Goal: Task Accomplishment & Management: Manage account settings

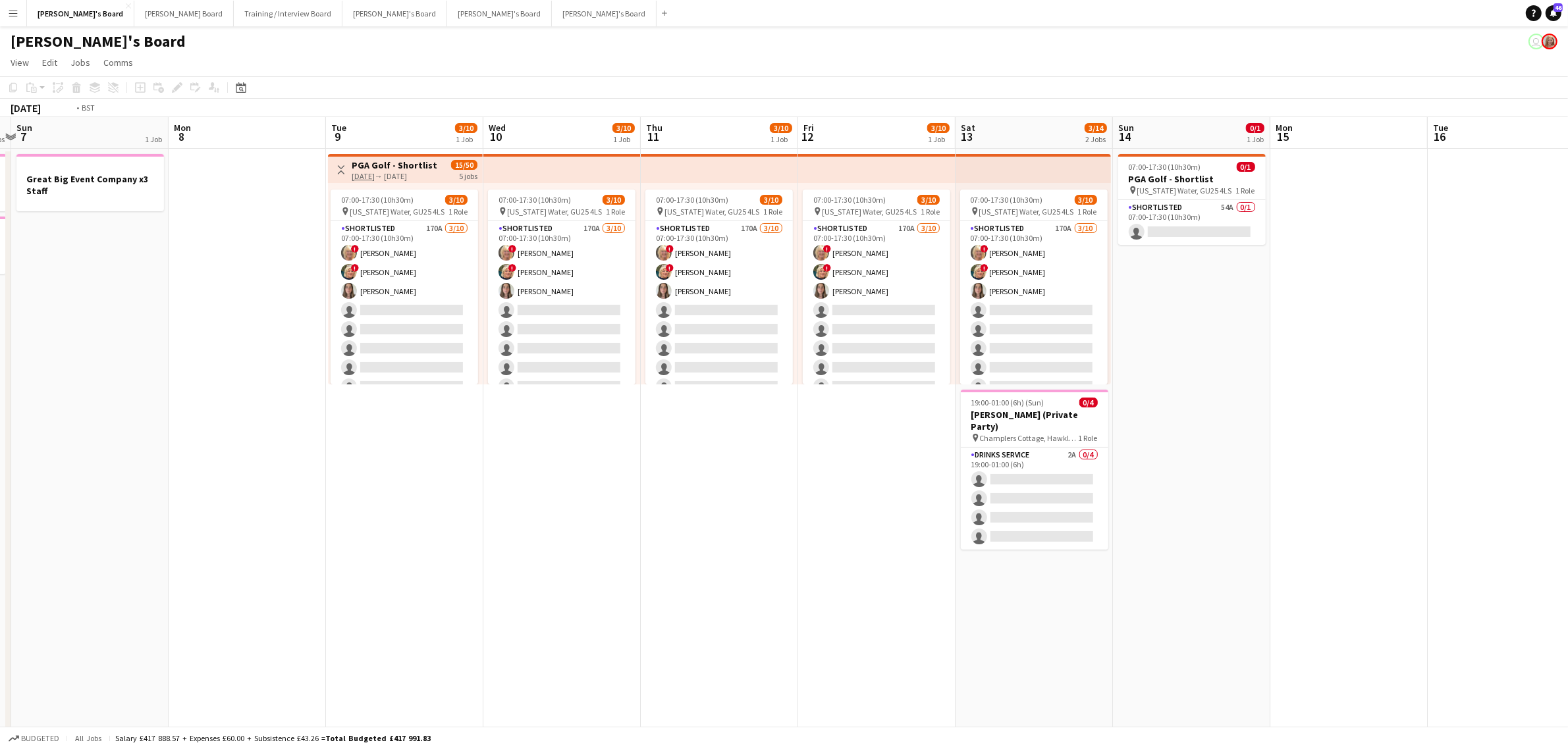
drag, startPoint x: 678, startPoint y: 454, endPoint x: 1373, endPoint y: 405, distance: 696.7
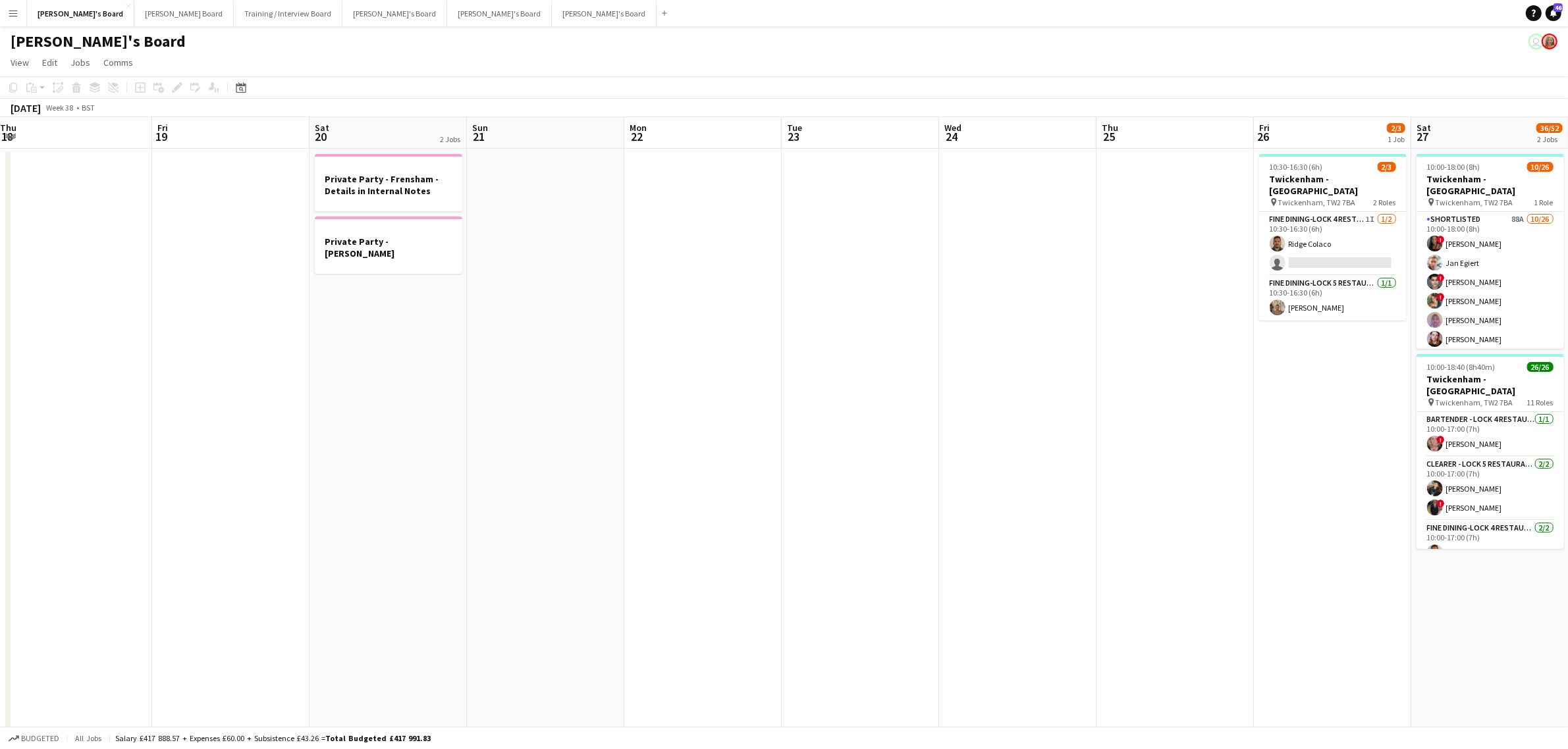
drag, startPoint x: 547, startPoint y: 441, endPoint x: 495, endPoint y: 427, distance: 53.9
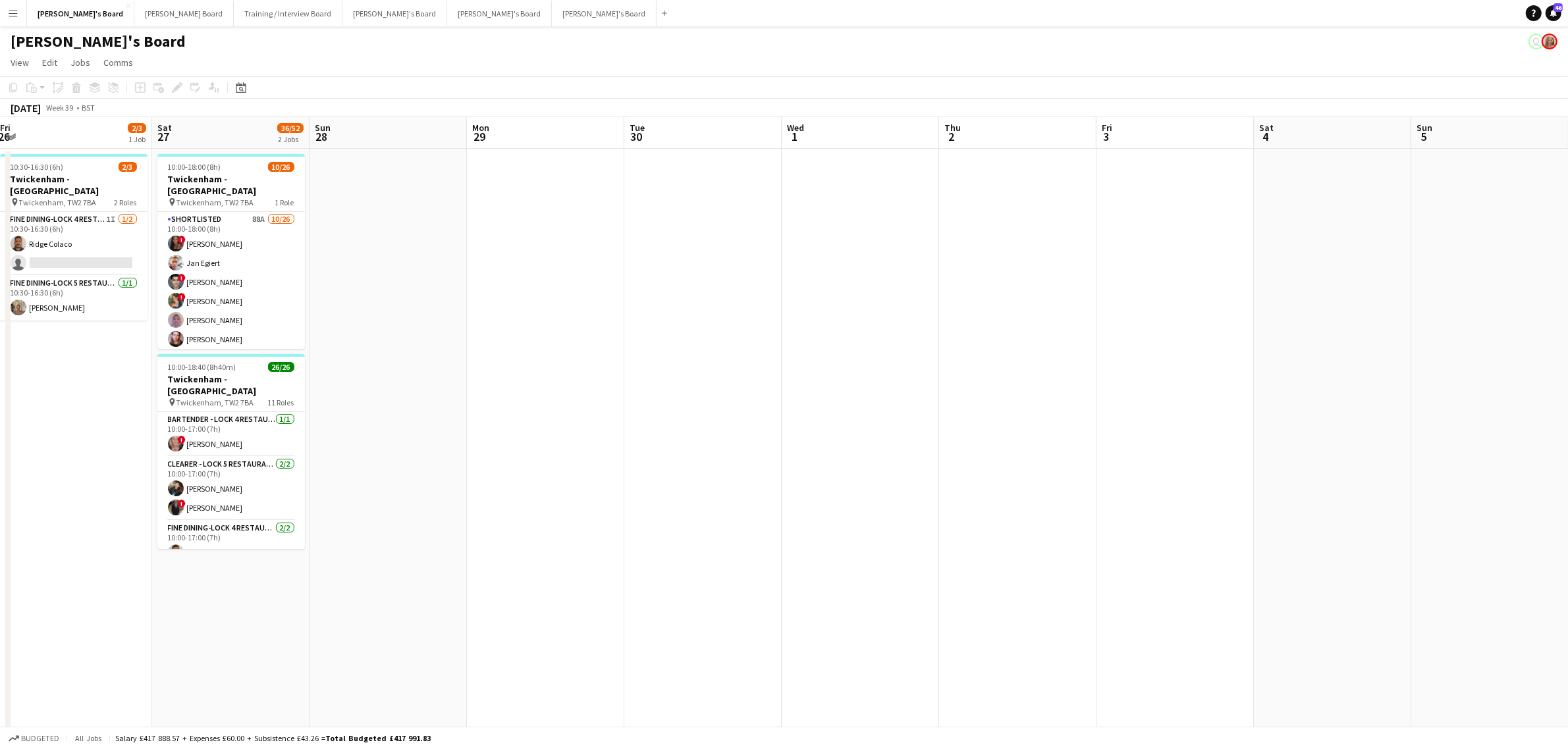
drag, startPoint x: 477, startPoint y: 451, endPoint x: 66, endPoint y: 457, distance: 411.0
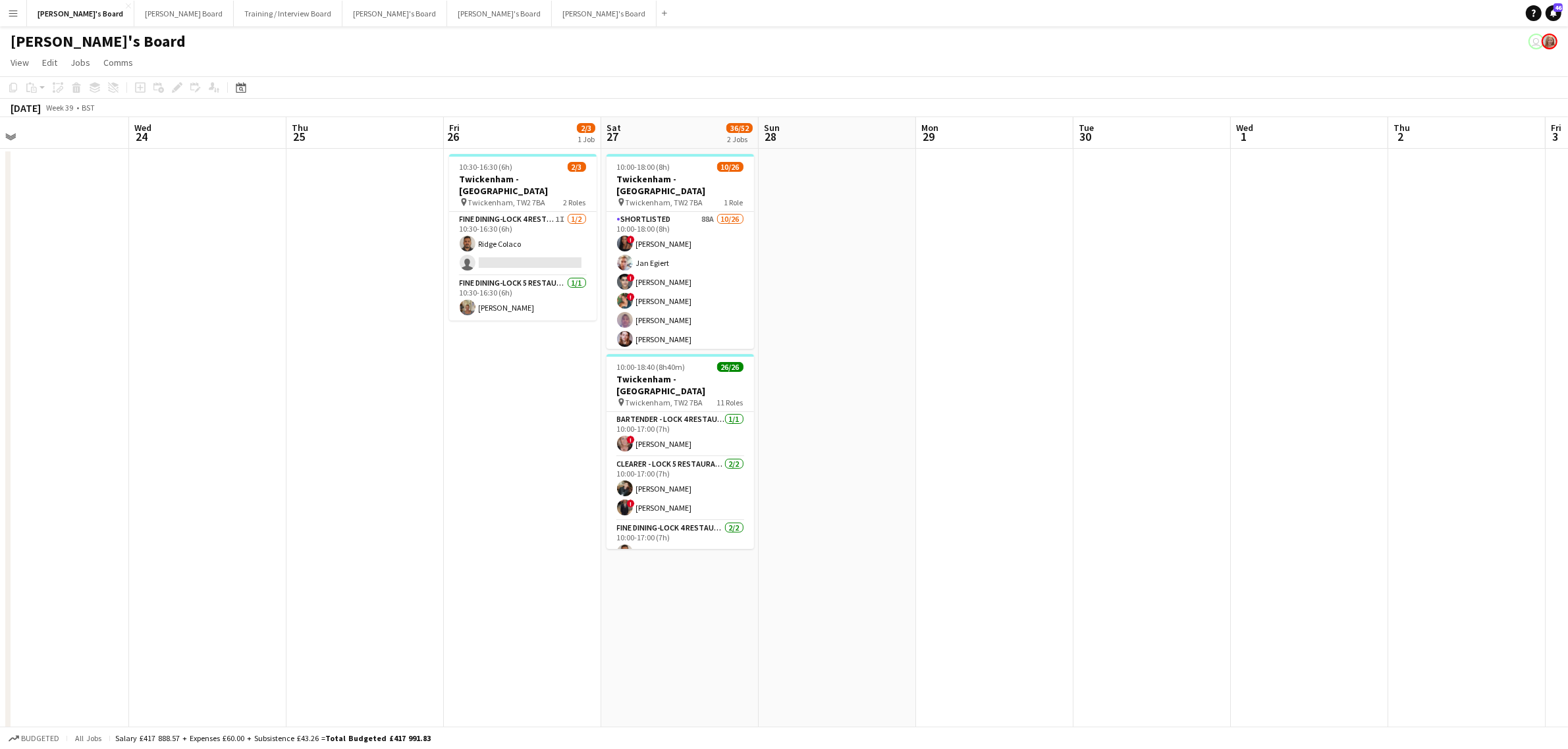
drag, startPoint x: 752, startPoint y: 433, endPoint x: 1039, endPoint y: 432, distance: 287.0
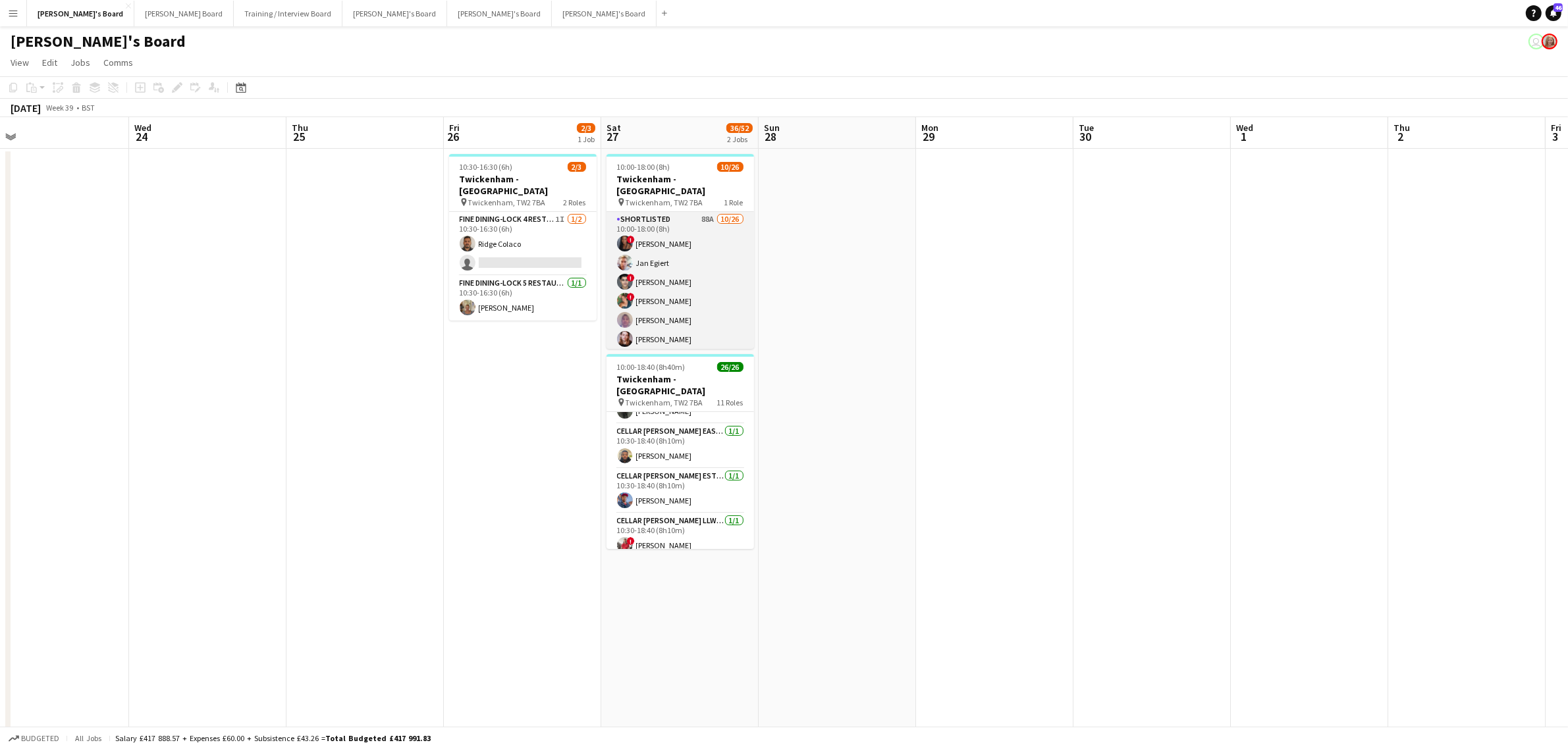
scroll to position [82, 0]
drag, startPoint x: 680, startPoint y: 305, endPoint x: 817, endPoint y: 198, distance: 173.8
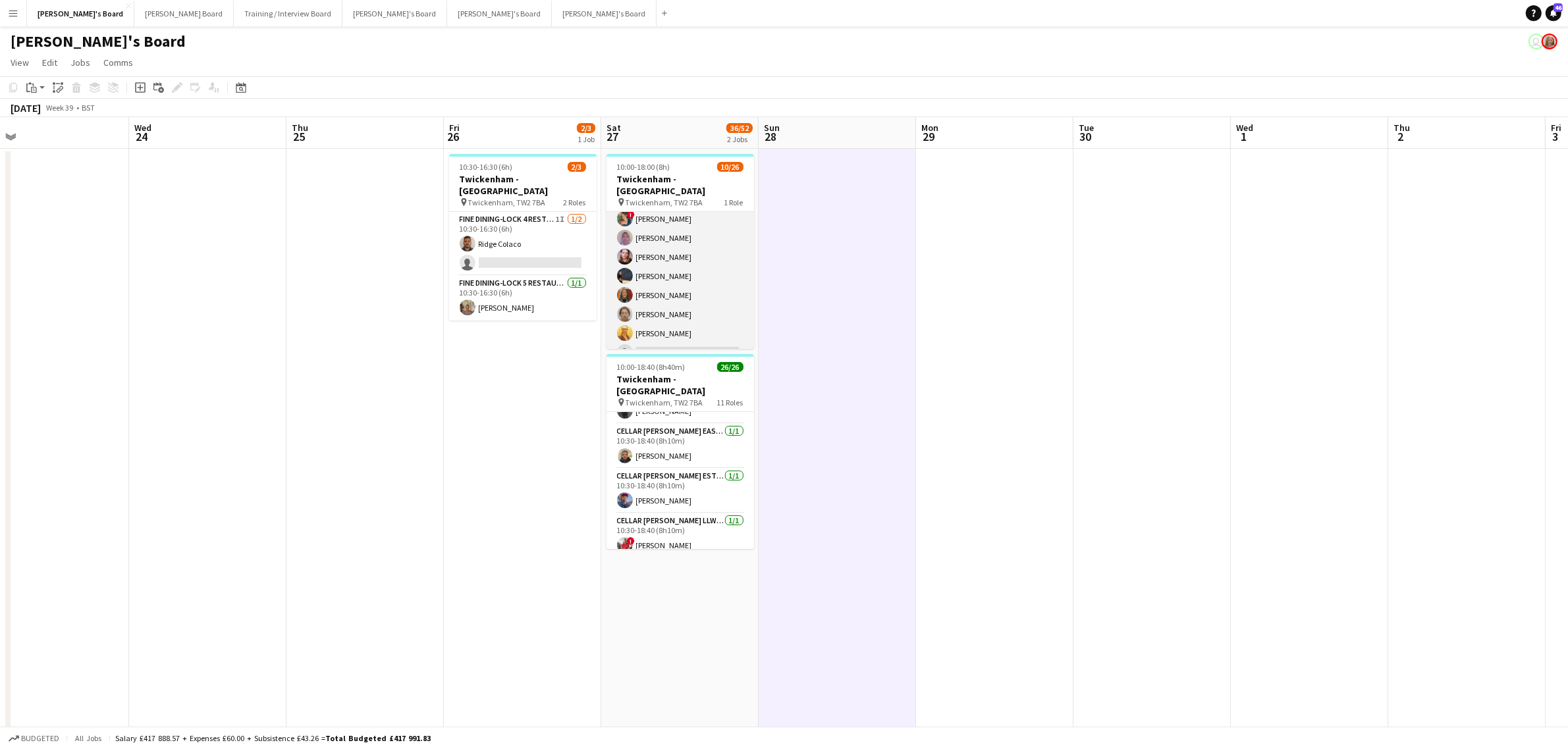
click at [656, 285] on app-card-role "Shortlisted 88A 10/26 10:00-18:00 (8h) ! Cherise Ewhrudjakpor Jan Egiert ! Fedr…" at bounding box center [680, 390] width 148 height 522
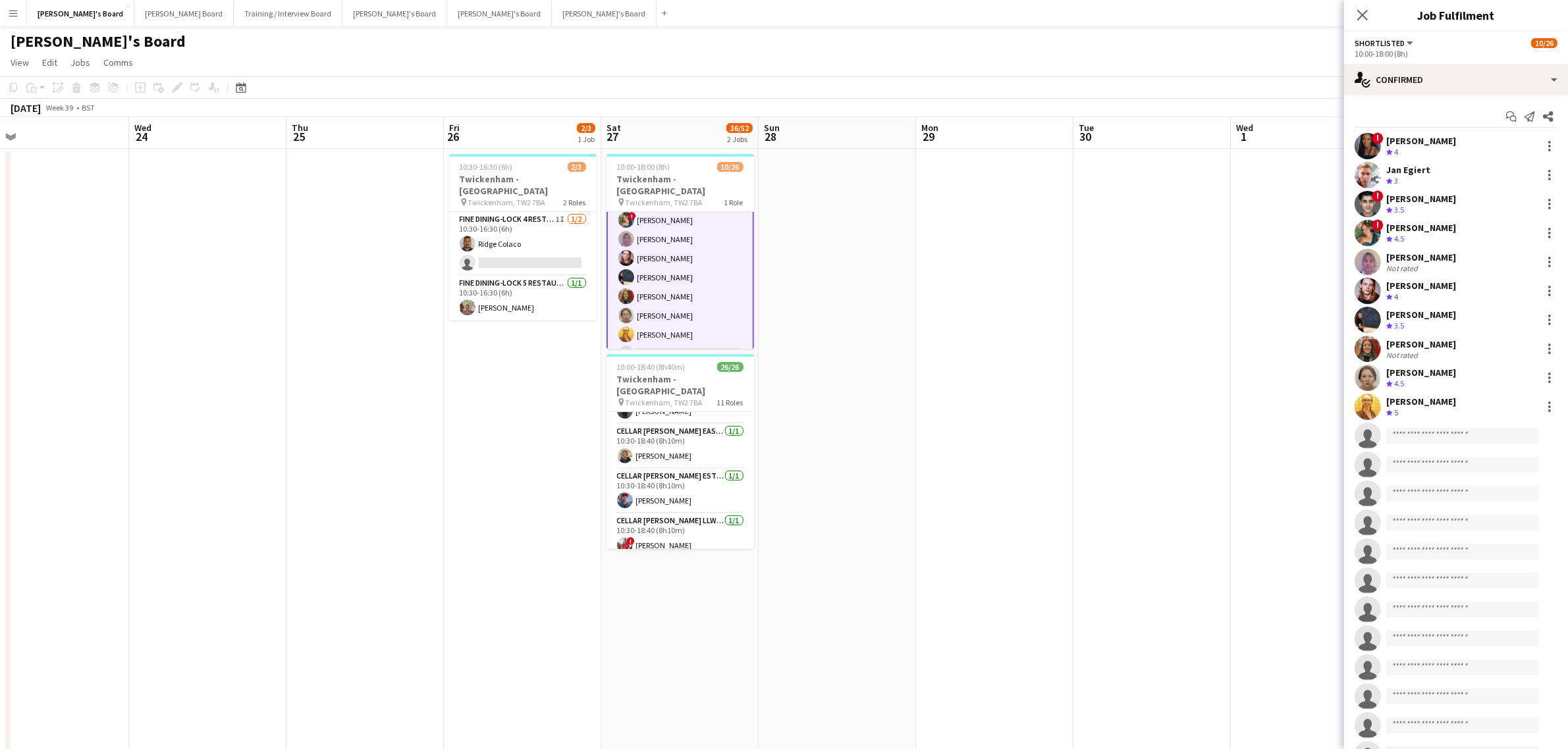
scroll to position [83, 0]
click at [1407, 233] on div "Kirsty Bradshaw" at bounding box center [1429, 228] width 87 height 12
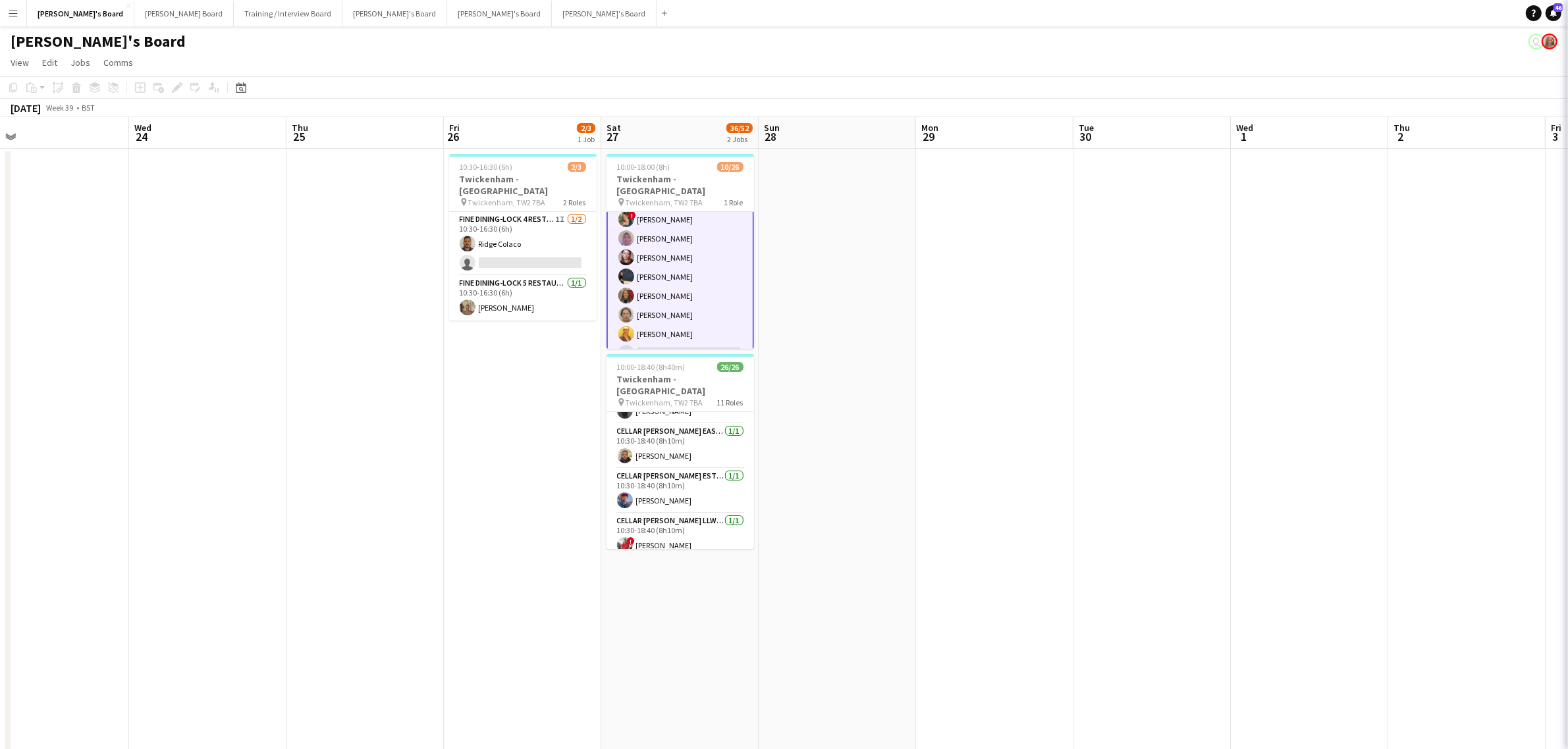
scroll to position [82, 0]
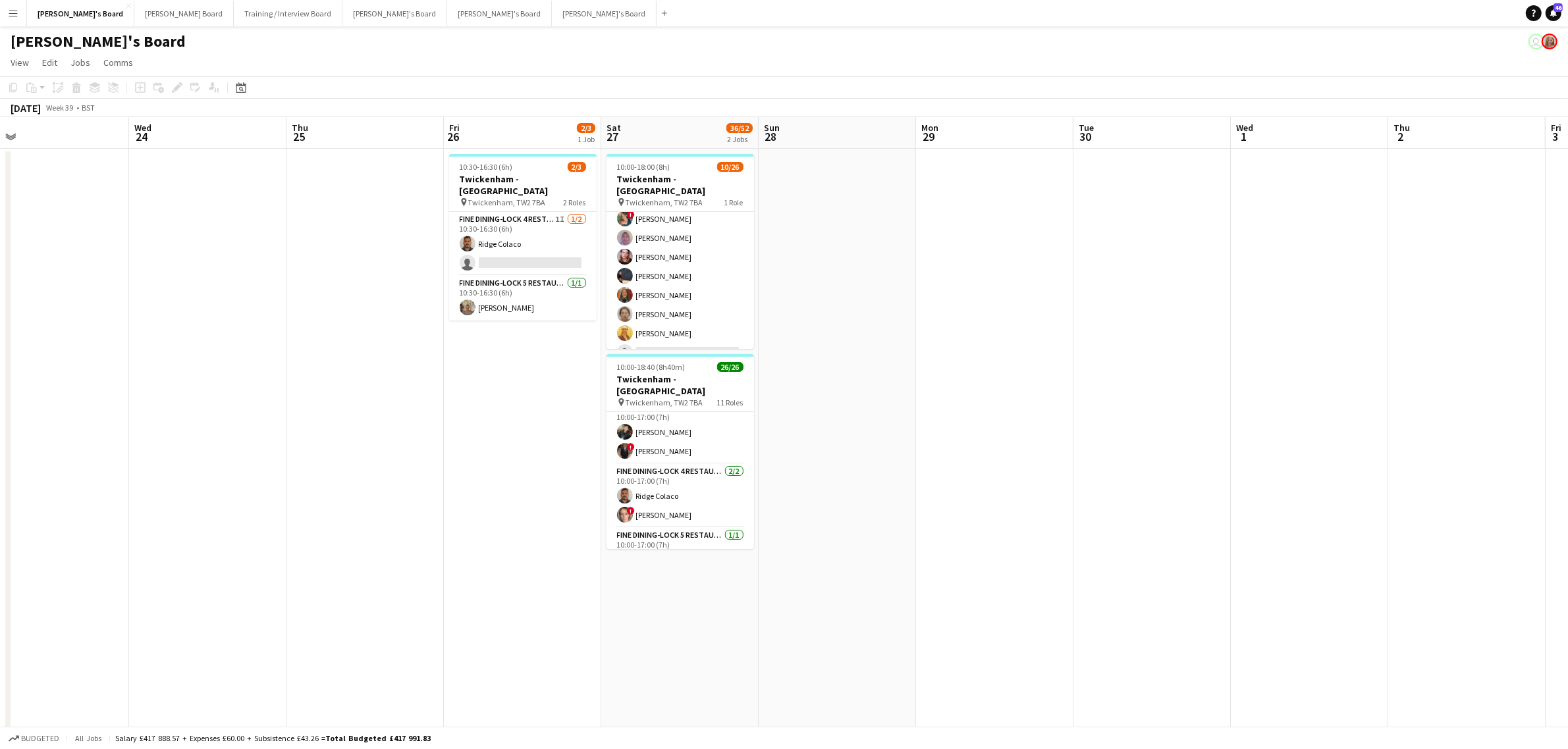
scroll to position [0, 0]
drag, startPoint x: 685, startPoint y: 477, endPoint x: 689, endPoint y: 444, distance: 33.2
click at [685, 477] on app-card-role "Clearer - LOCK 5 RESTAURANT - EAST STAND - LEVEL 3 2/2 10:00-17:00 (7h) Walid A…" at bounding box center [680, 488] width 148 height 64
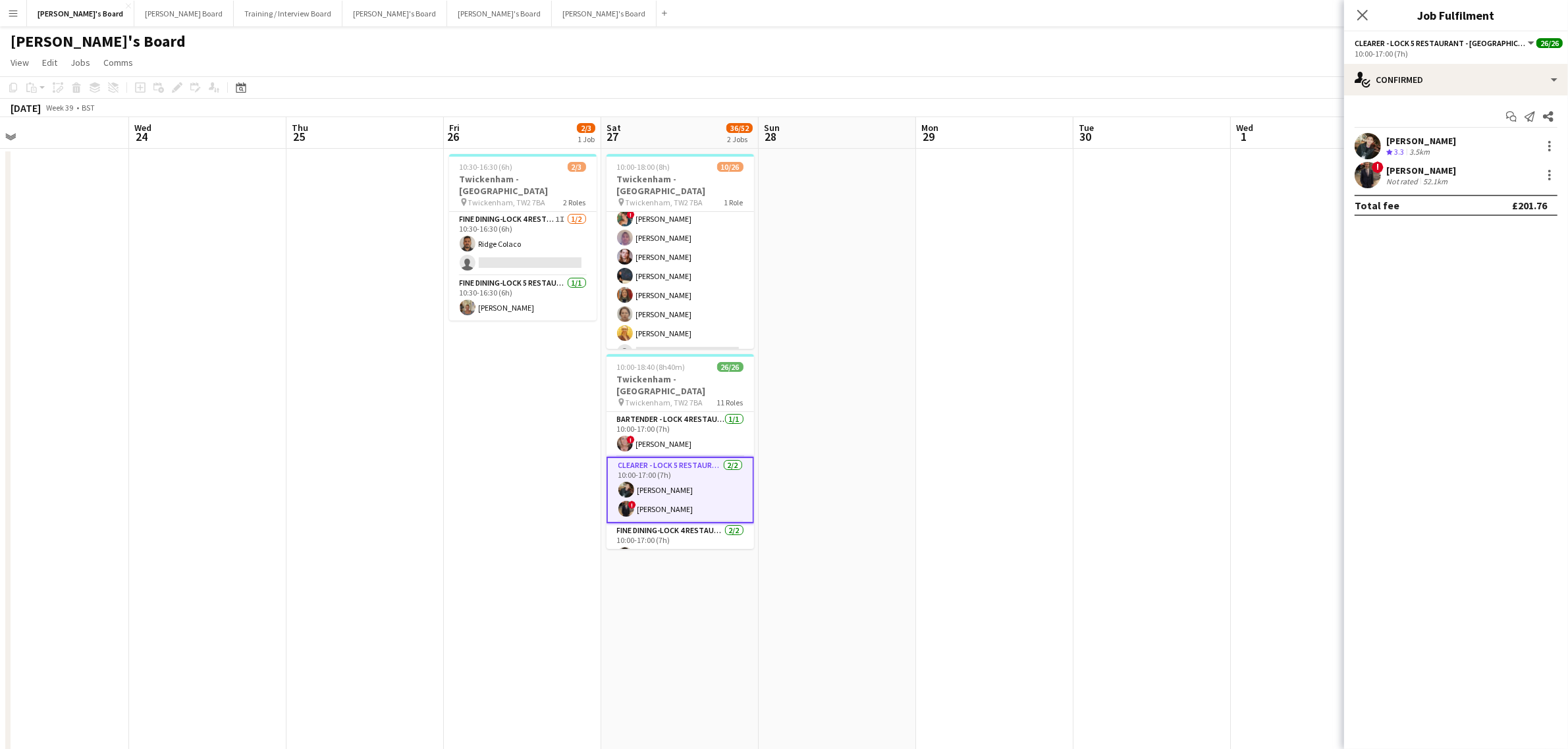
click at [1403, 167] on div "John Cordle" at bounding box center [1421, 171] width 70 height 12
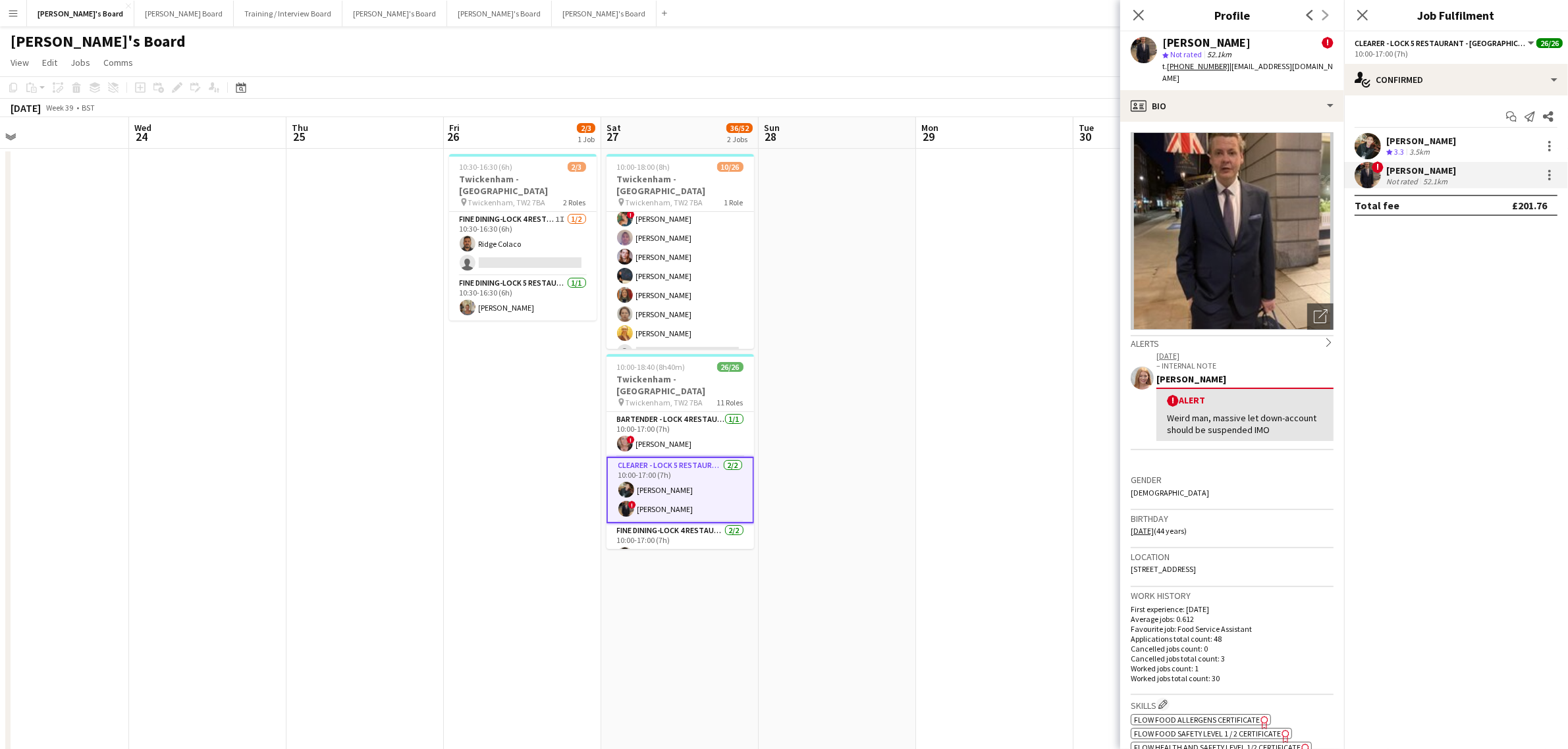
click at [1324, 338] on icon "chevron-right" at bounding box center [1328, 342] width 9 height 9
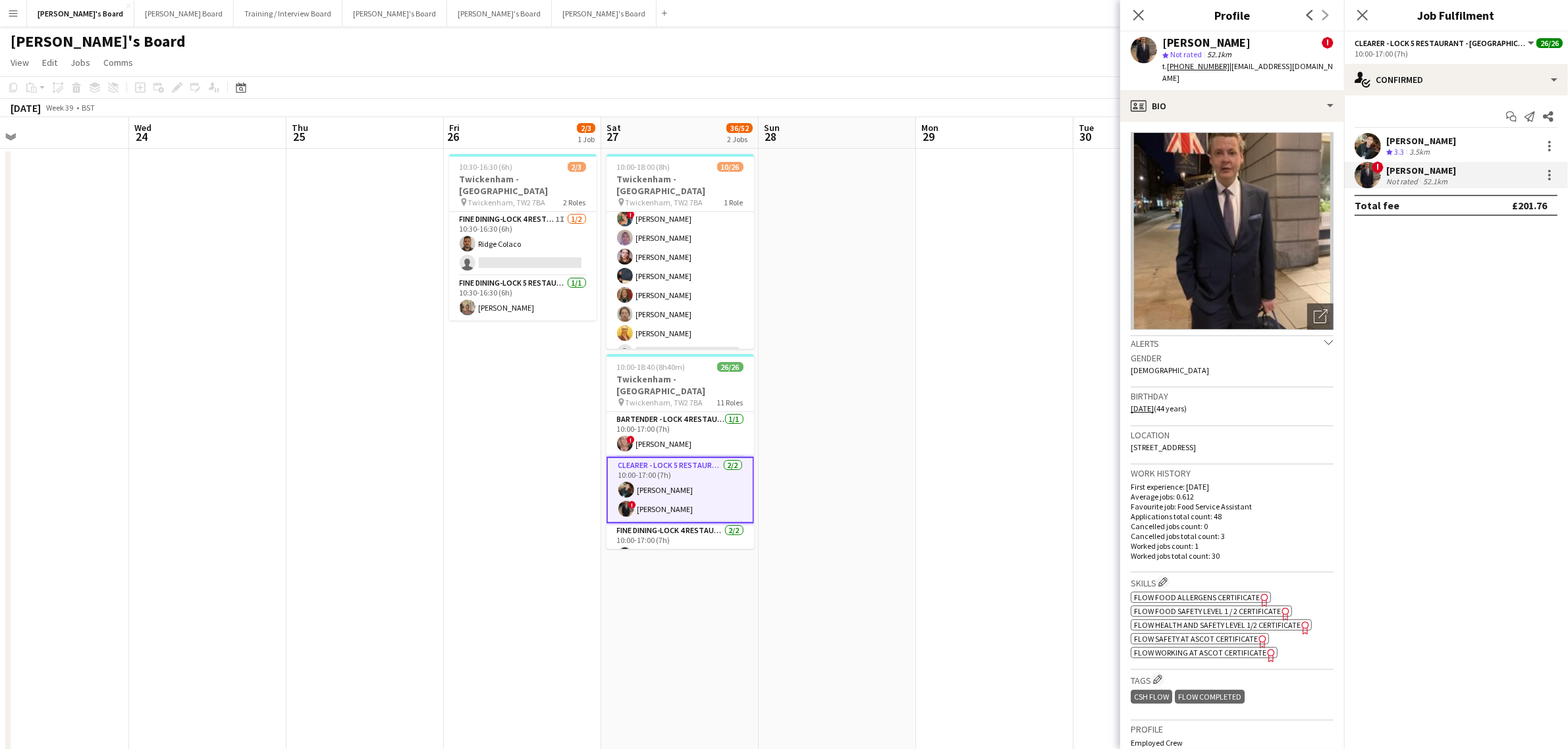
click at [1324, 338] on icon "chevron-down" at bounding box center [1328, 342] width 9 height 9
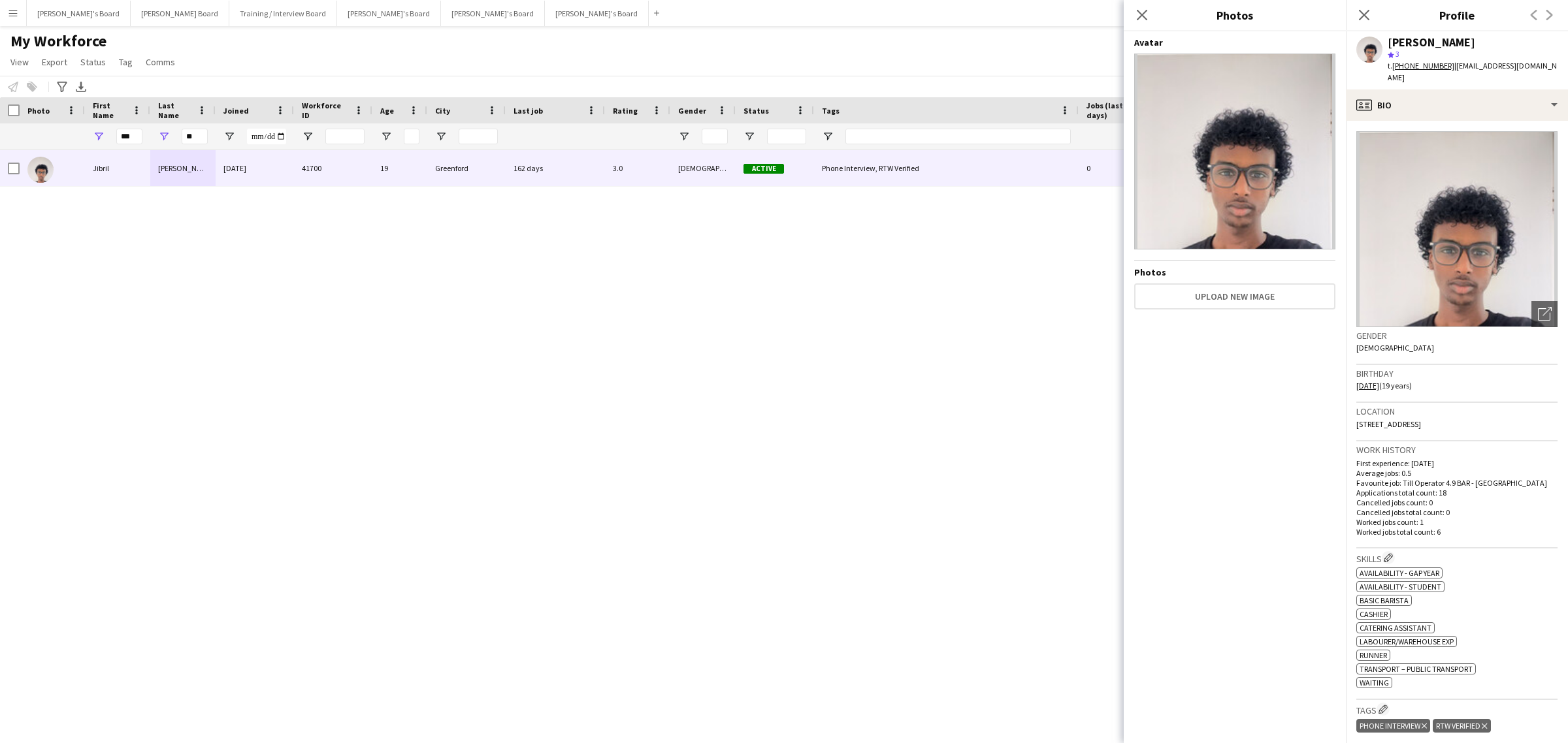
drag, startPoint x: 1144, startPoint y: 11, endPoint x: 1183, endPoint y: 15, distance: 39.2
click at [1144, 11] on icon "Close pop-in" at bounding box center [1142, 15] width 11 height 11
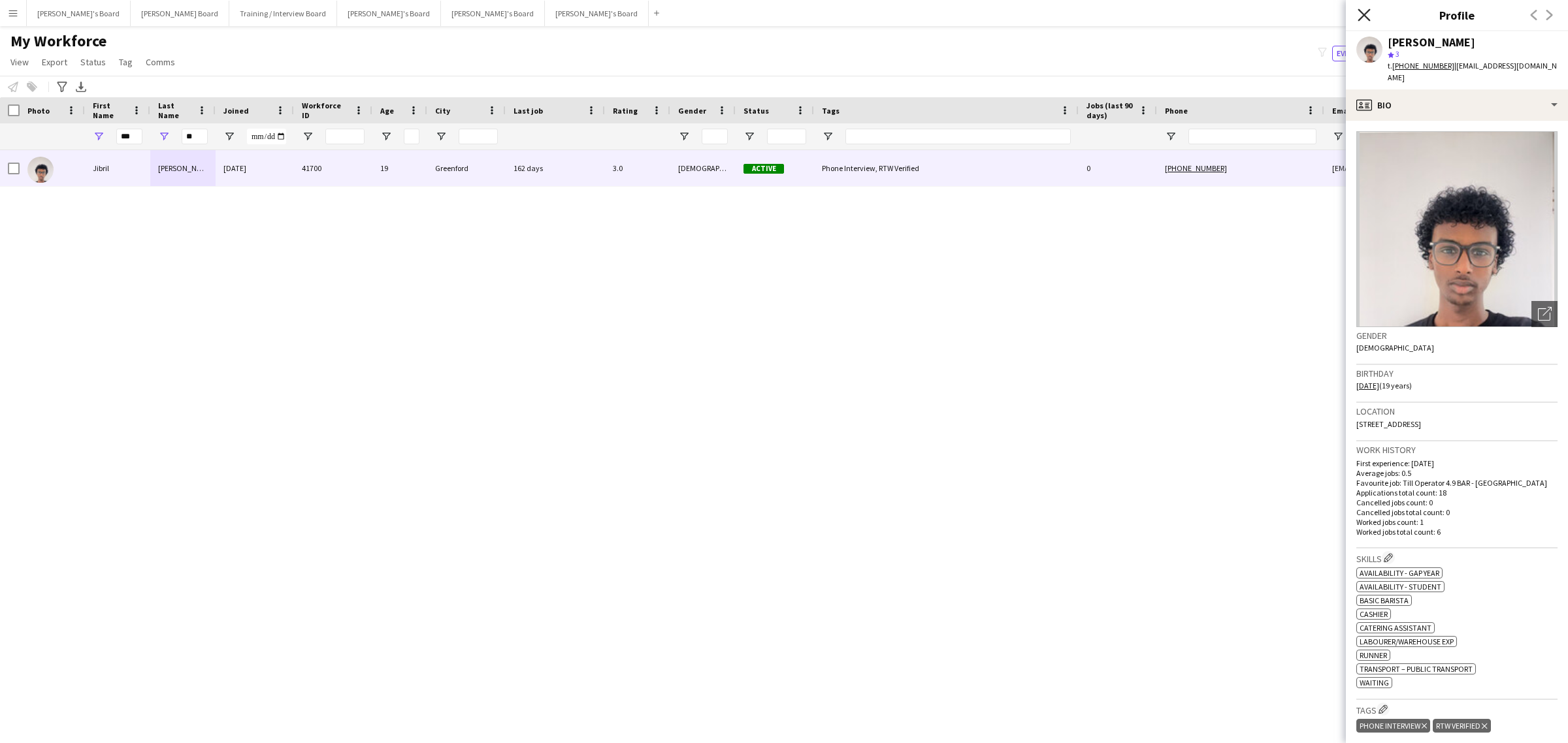
click at [1368, 16] on icon "Close pop-in" at bounding box center [1364, 15] width 13 height 13
